Goal: Transaction & Acquisition: Purchase product/service

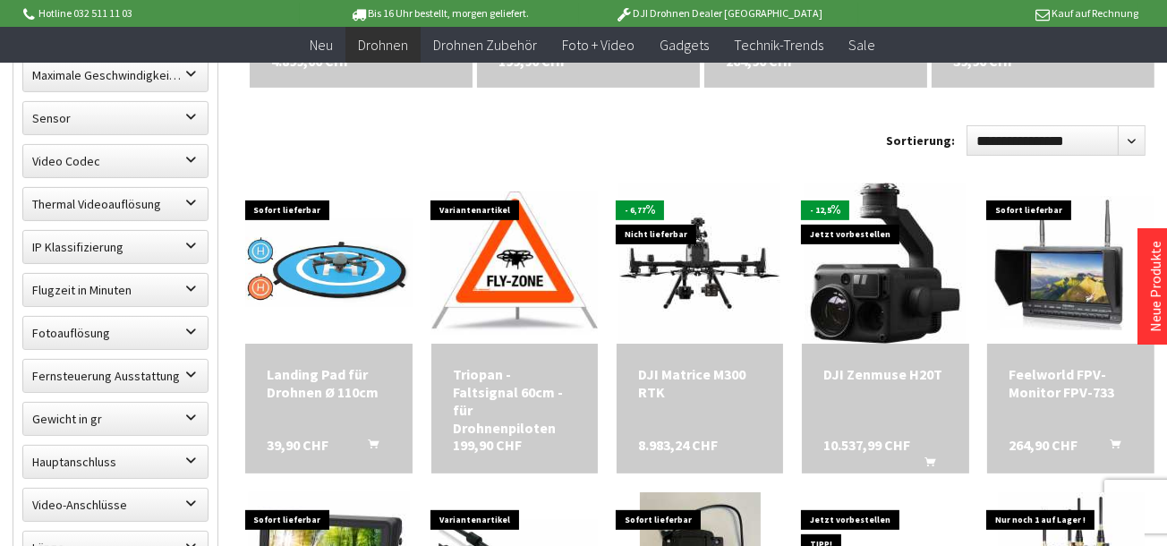
scroll to position [926, 0]
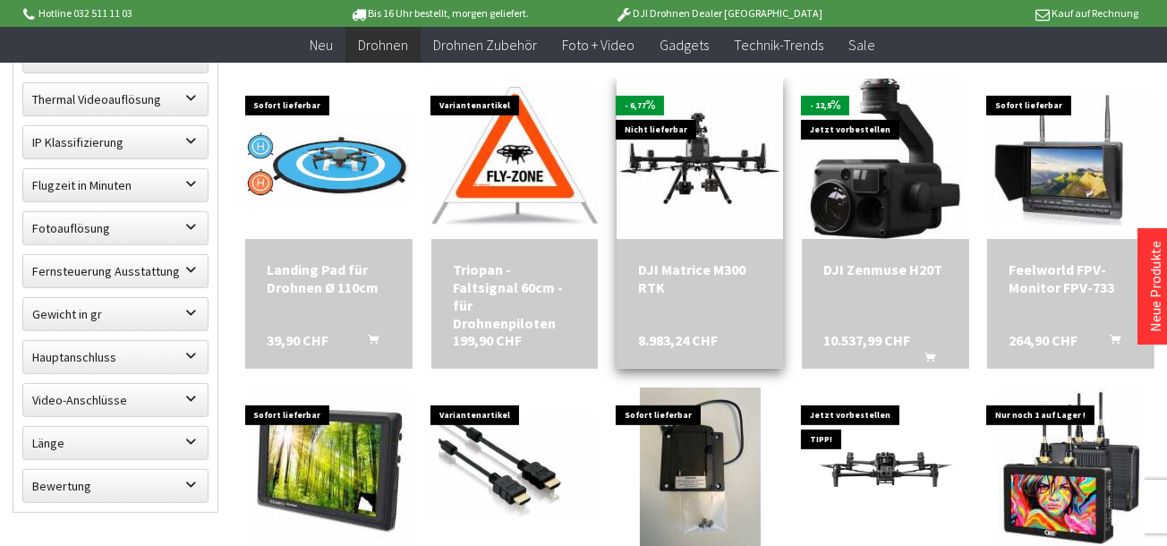
scroll to position [926, 0]
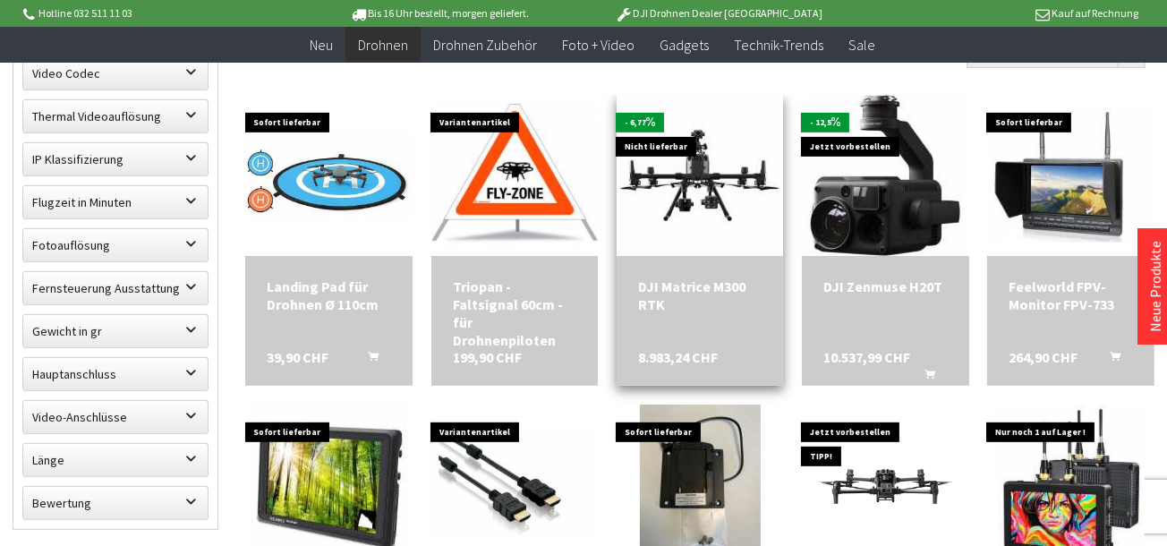
click at [716, 288] on div "DJI Matrice M300 RTK" at bounding box center [700, 295] width 124 height 36
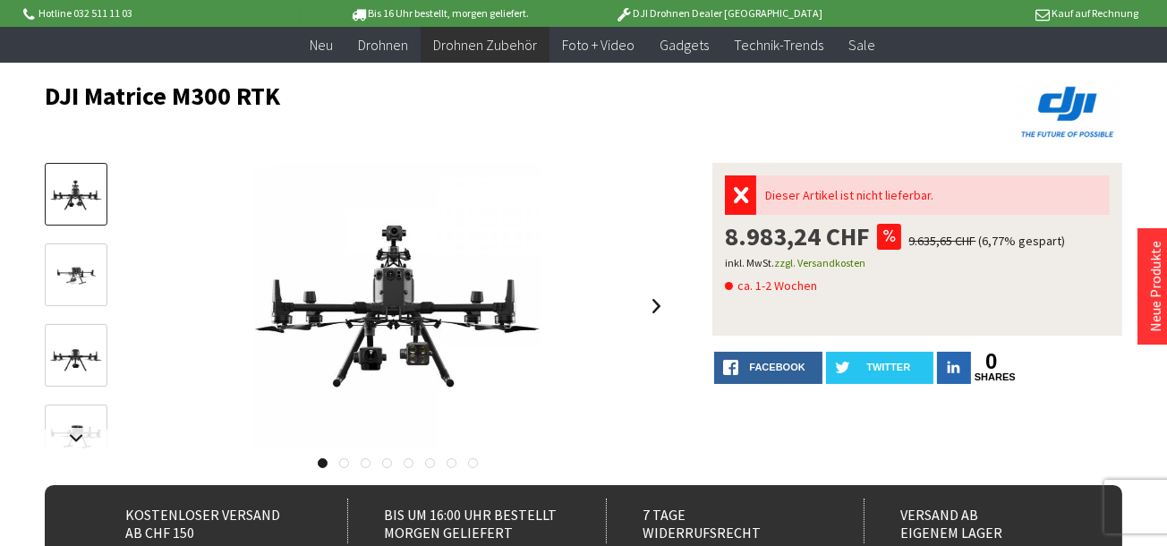
scroll to position [154, 0]
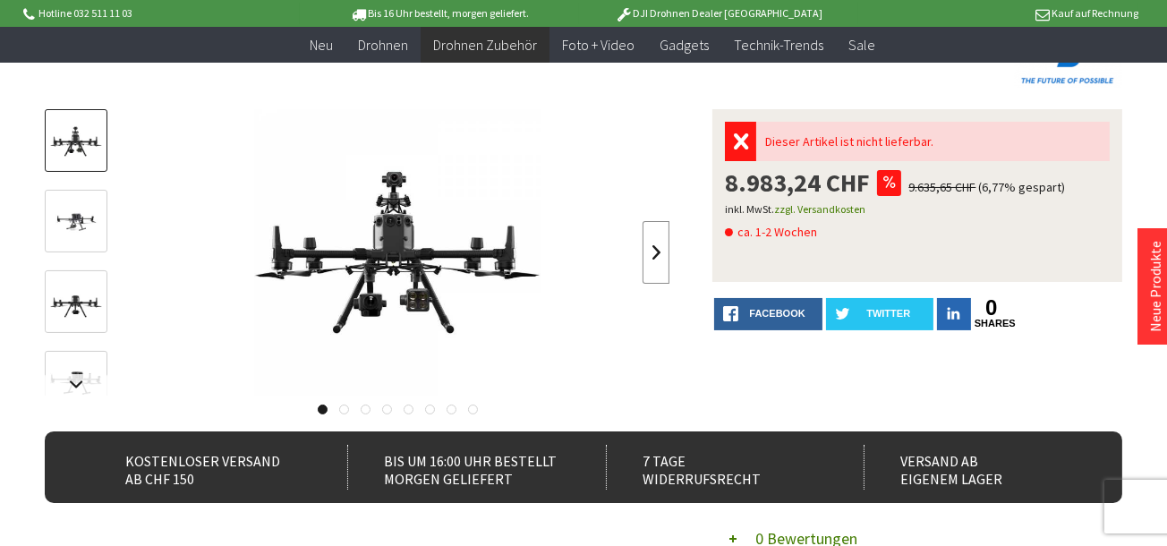
click at [653, 248] on link at bounding box center [656, 252] width 27 height 63
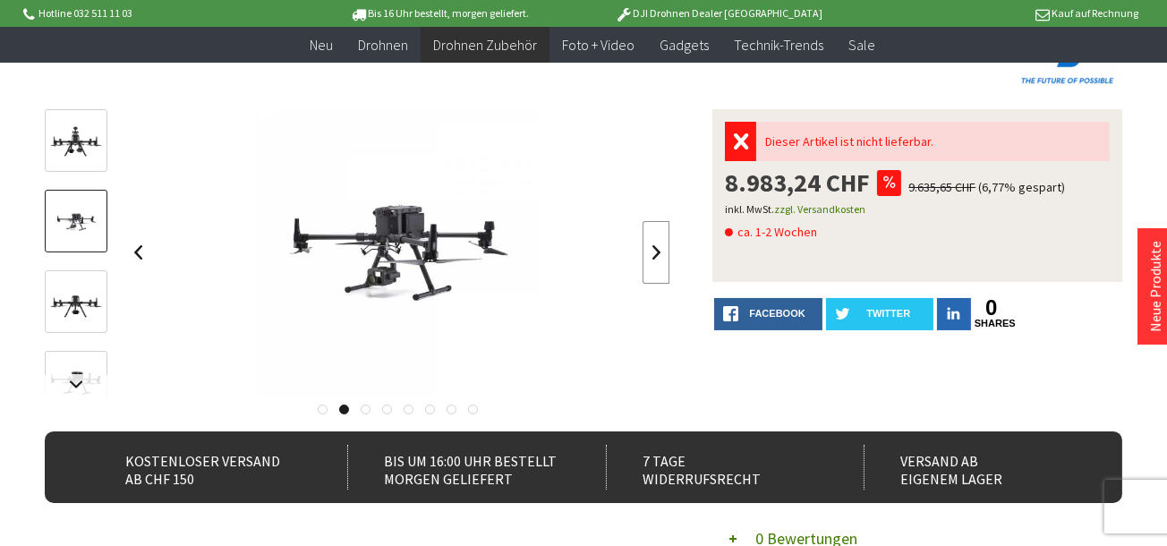
click at [653, 248] on link at bounding box center [656, 252] width 27 height 63
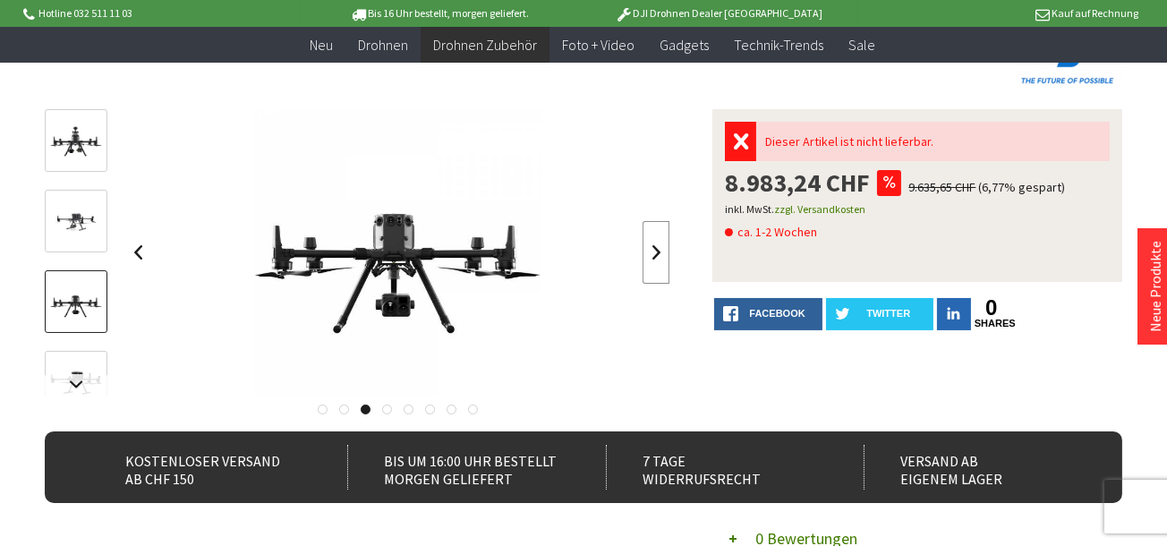
click at [653, 248] on link at bounding box center [656, 252] width 27 height 63
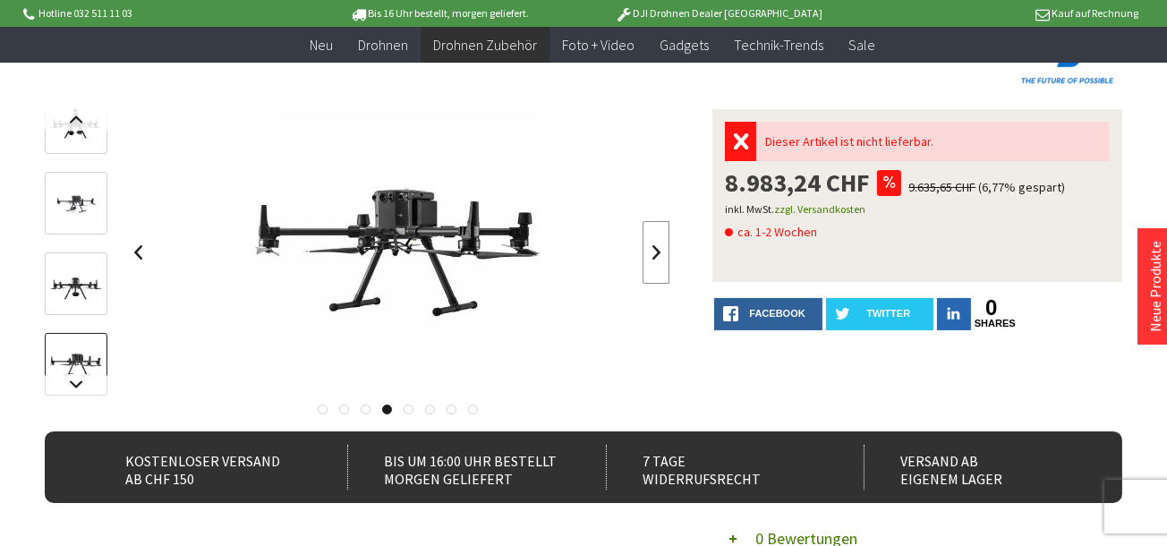
click at [656, 246] on link at bounding box center [656, 252] width 27 height 63
